Goal: Find specific page/section: Find specific page/section

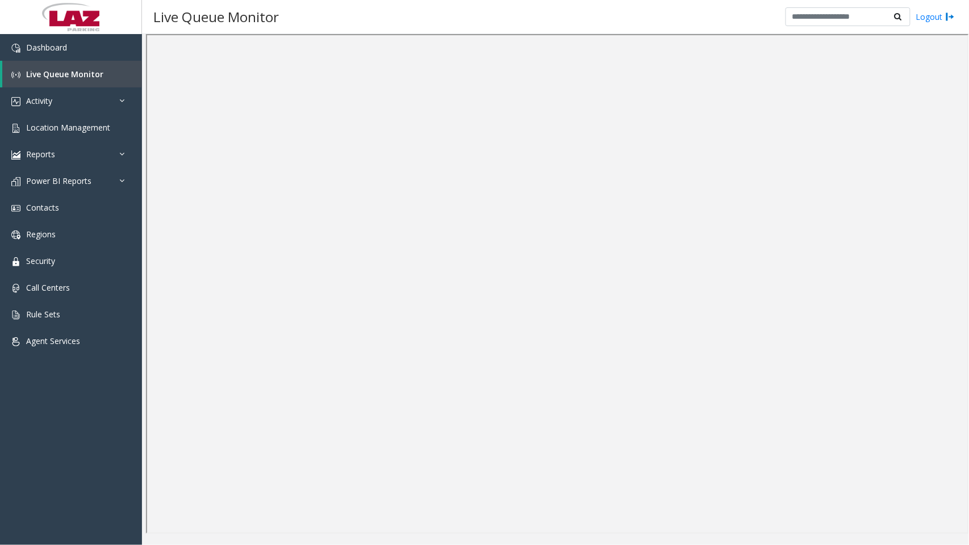
click at [670, 11] on div "Live Queue Monitor Logout" at bounding box center [555, 17] width 827 height 34
click at [82, 69] on span "Live Queue Monitor" at bounding box center [64, 74] width 77 height 11
click at [73, 104] on link "Activity" at bounding box center [71, 100] width 142 height 27
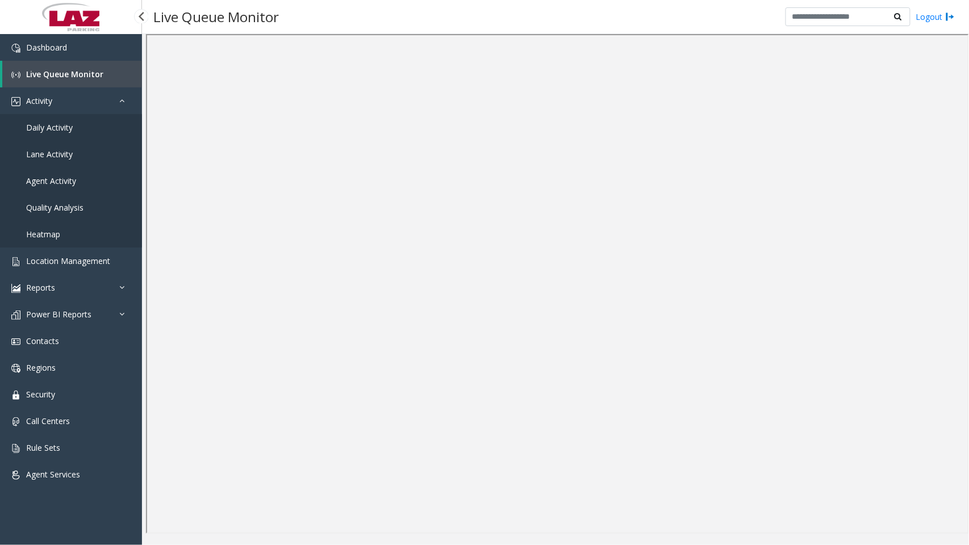
click at [79, 72] on span "Live Queue Monitor" at bounding box center [64, 74] width 77 height 11
click at [70, 140] on link "Daily Activity" at bounding box center [71, 127] width 142 height 27
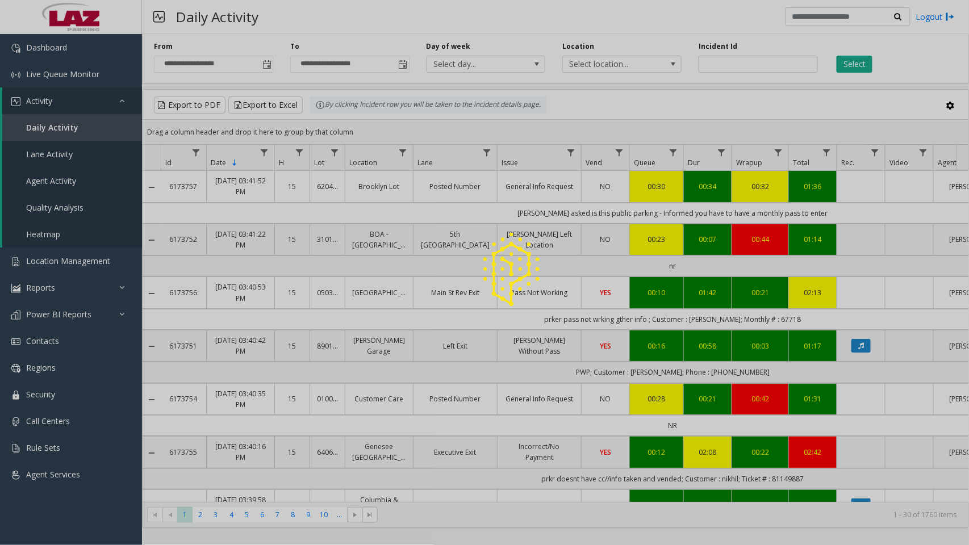
click at [48, 68] on div at bounding box center [484, 272] width 969 height 545
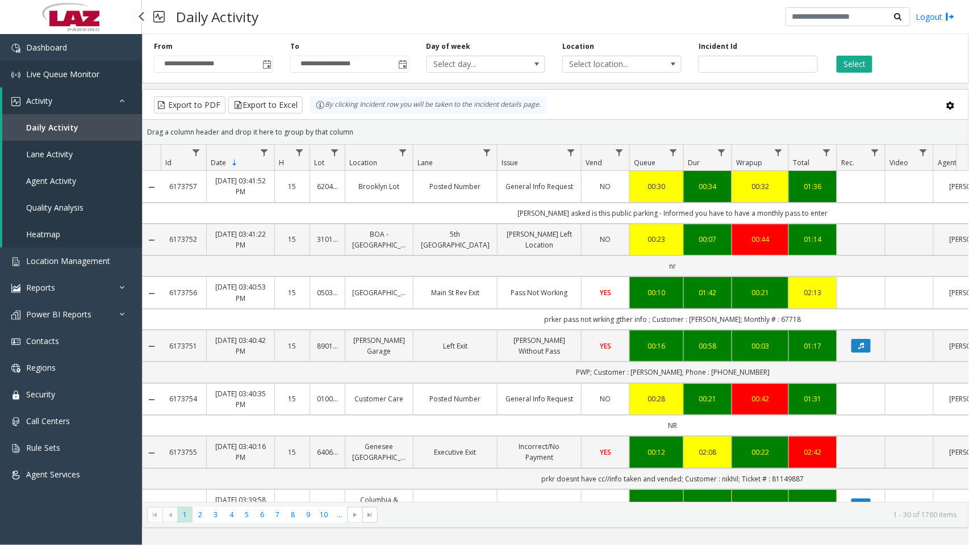
click at [41, 70] on span "Live Queue Monitor" at bounding box center [62, 74] width 73 height 11
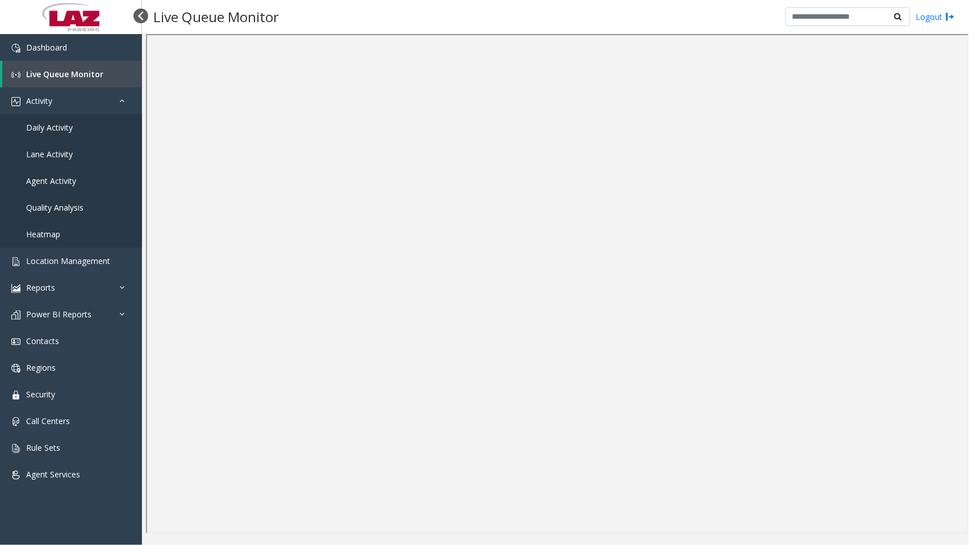
click at [142, 20] on div at bounding box center [140, 16] width 15 height 15
